Goal: Find specific page/section: Find specific page/section

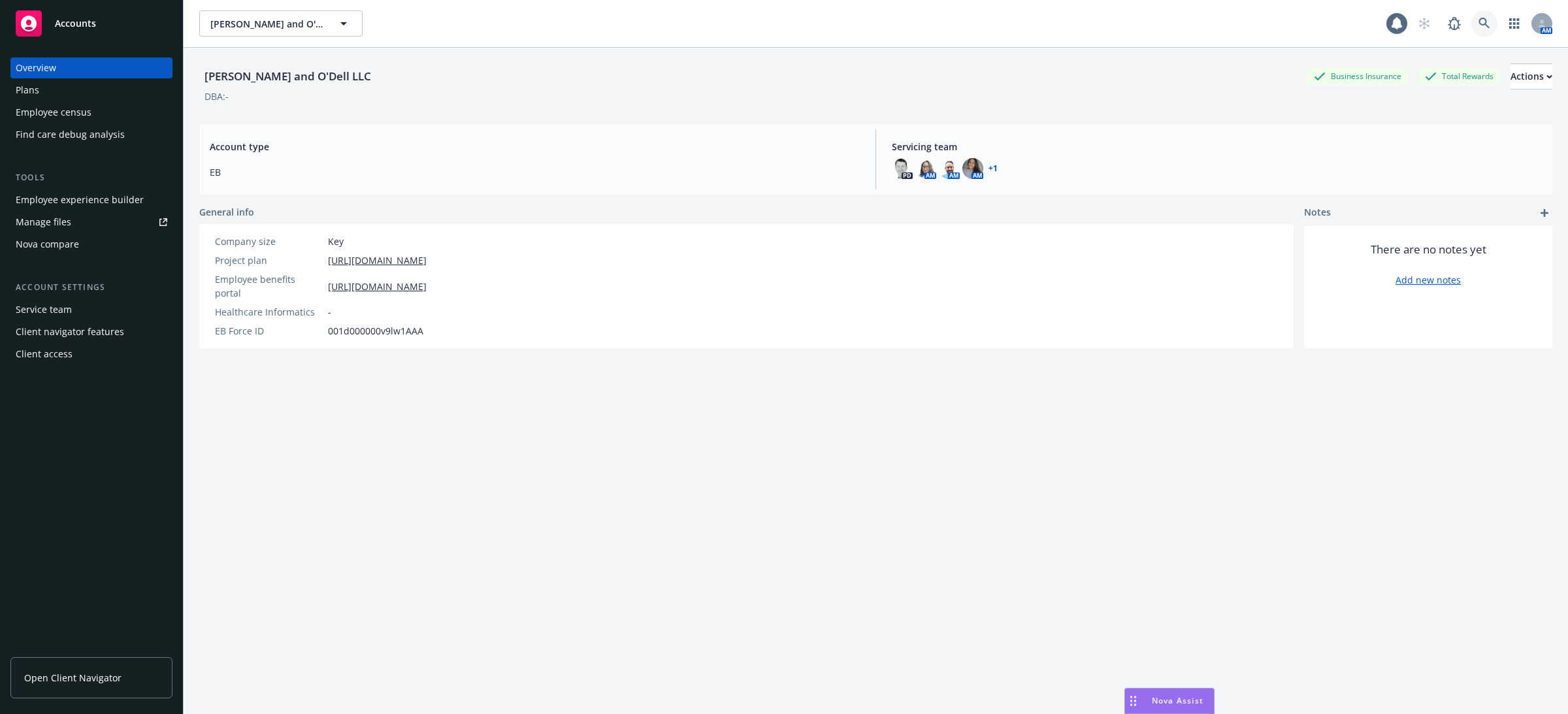
click at [1480, 22] on icon at bounding box center [1484, 24] width 11 height 11
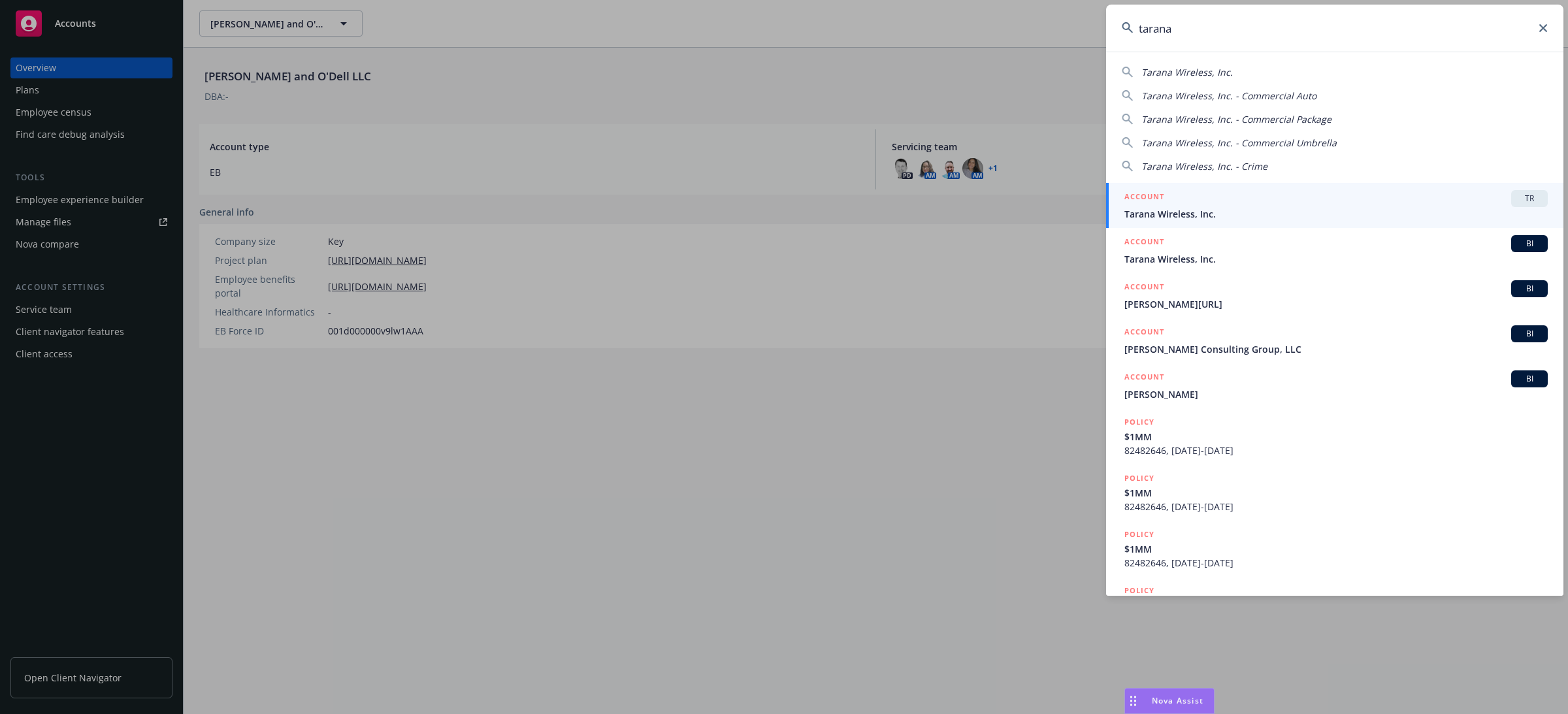
type input "tarana"
click at [1299, 200] on div "ACCOUNT TR" at bounding box center [1336, 199] width 423 height 17
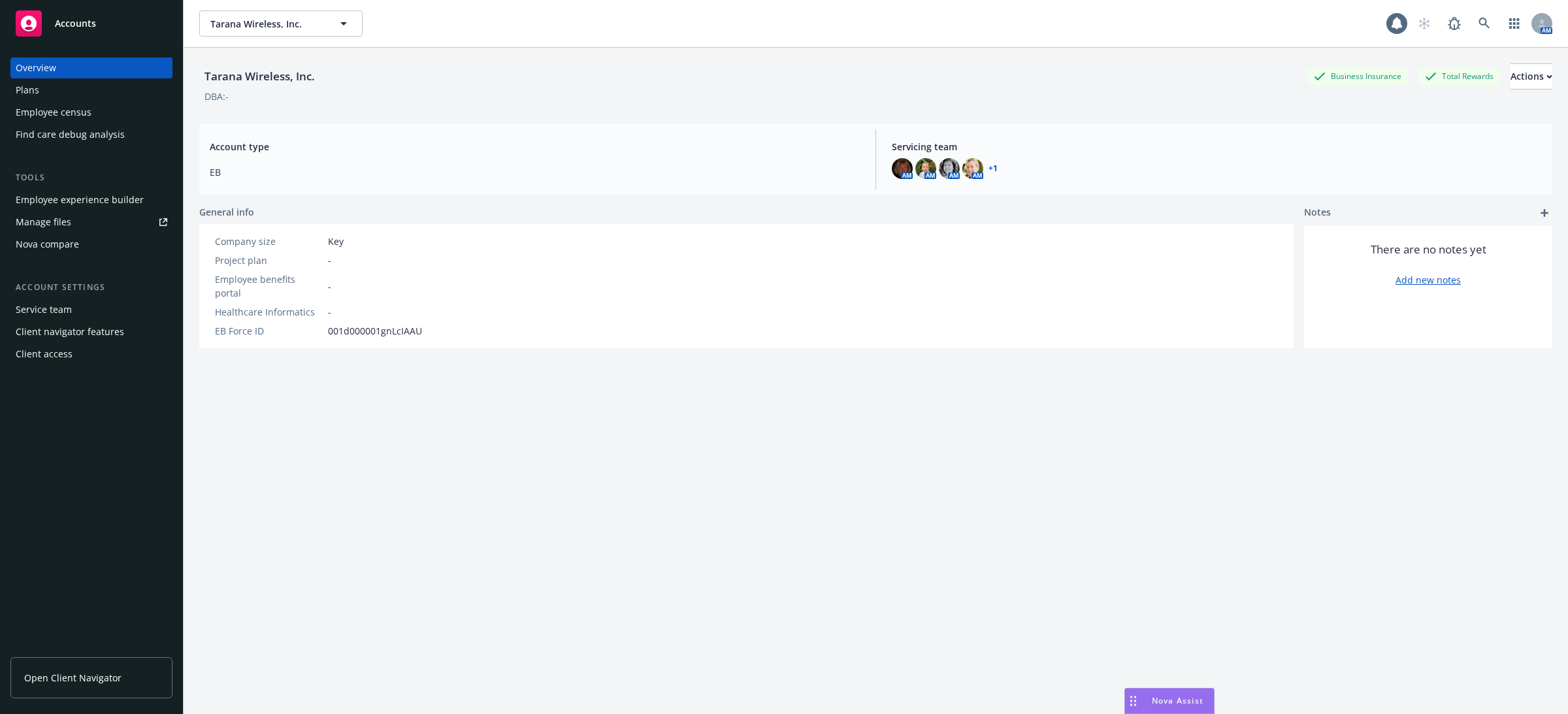
click at [136, 198] on div "Employee experience builder" at bounding box center [79, 200] width 128 height 21
click at [1487, 24] on icon at bounding box center [1484, 24] width 12 height 12
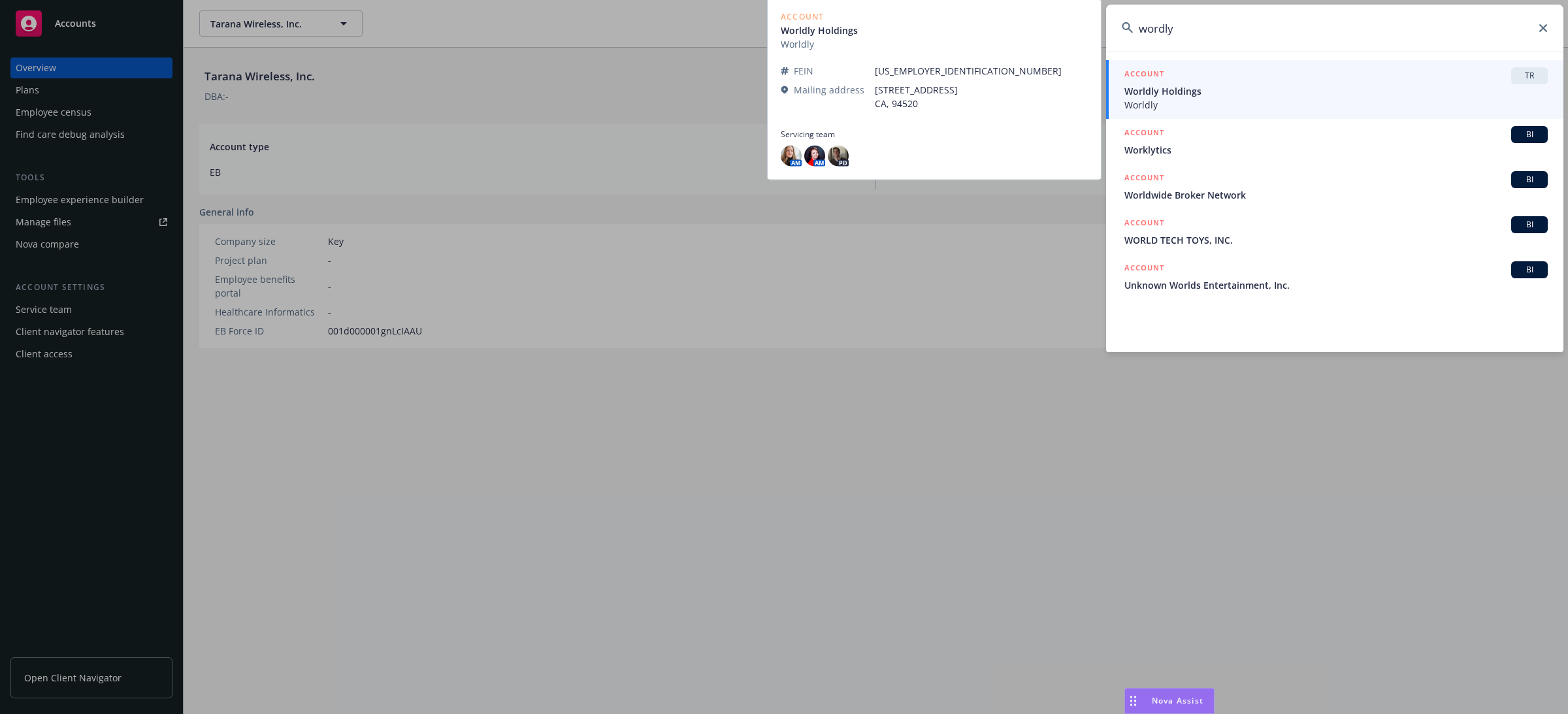
type input "wordly"
click at [1289, 87] on span "Worldly Holdings" at bounding box center [1336, 91] width 423 height 14
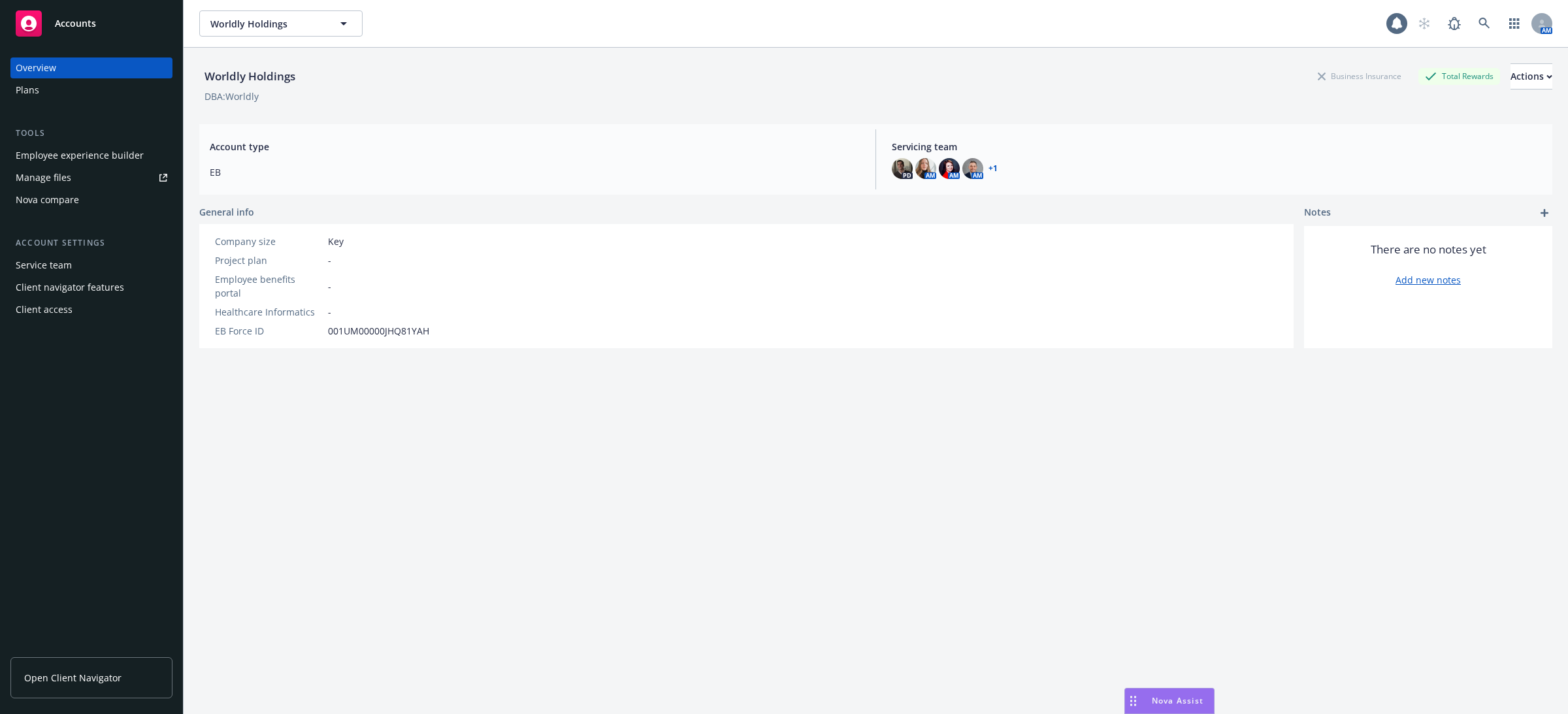
click at [94, 96] on div "Plans" at bounding box center [91, 90] width 152 height 21
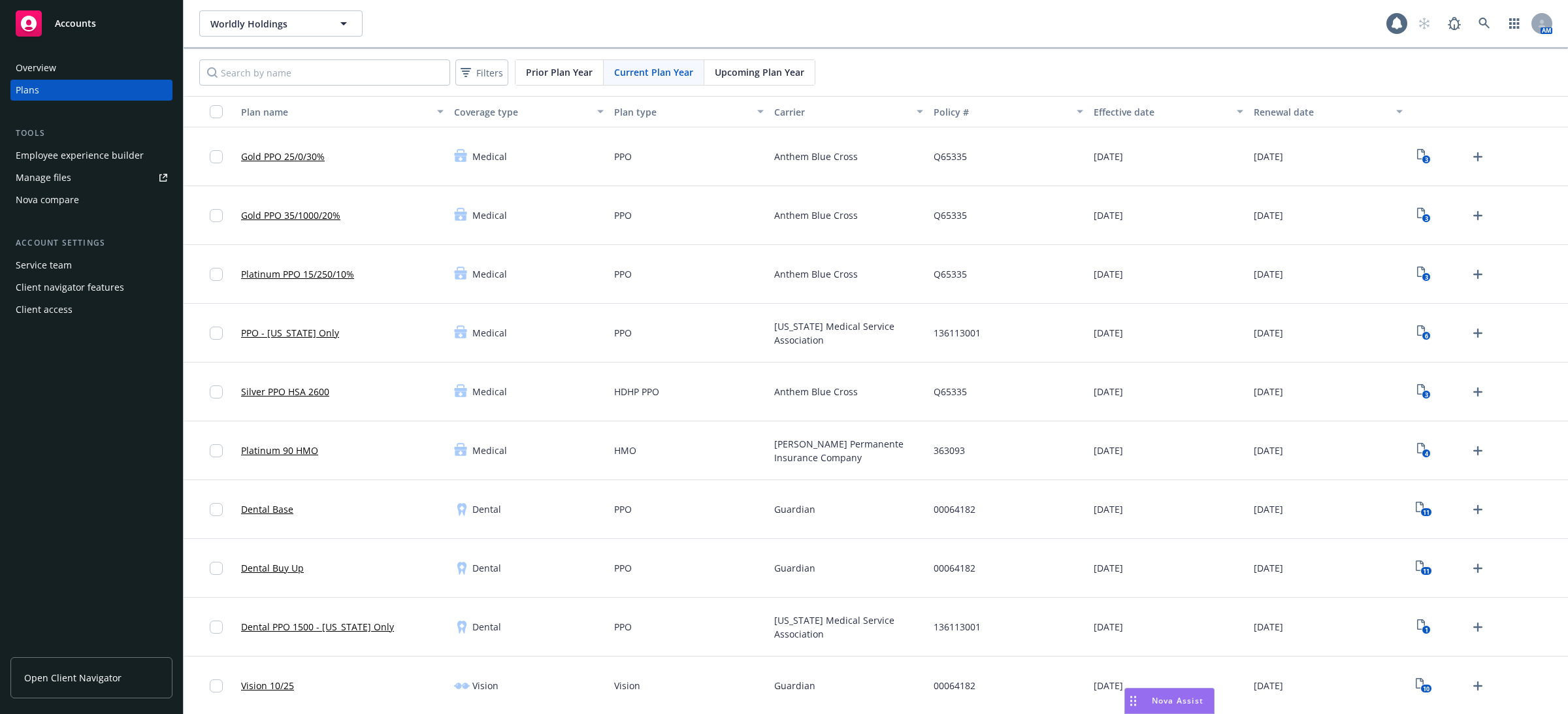
click at [112, 146] on div "Employee experience builder" at bounding box center [79, 156] width 128 height 21
